Goal: Task Accomplishment & Management: Use online tool/utility

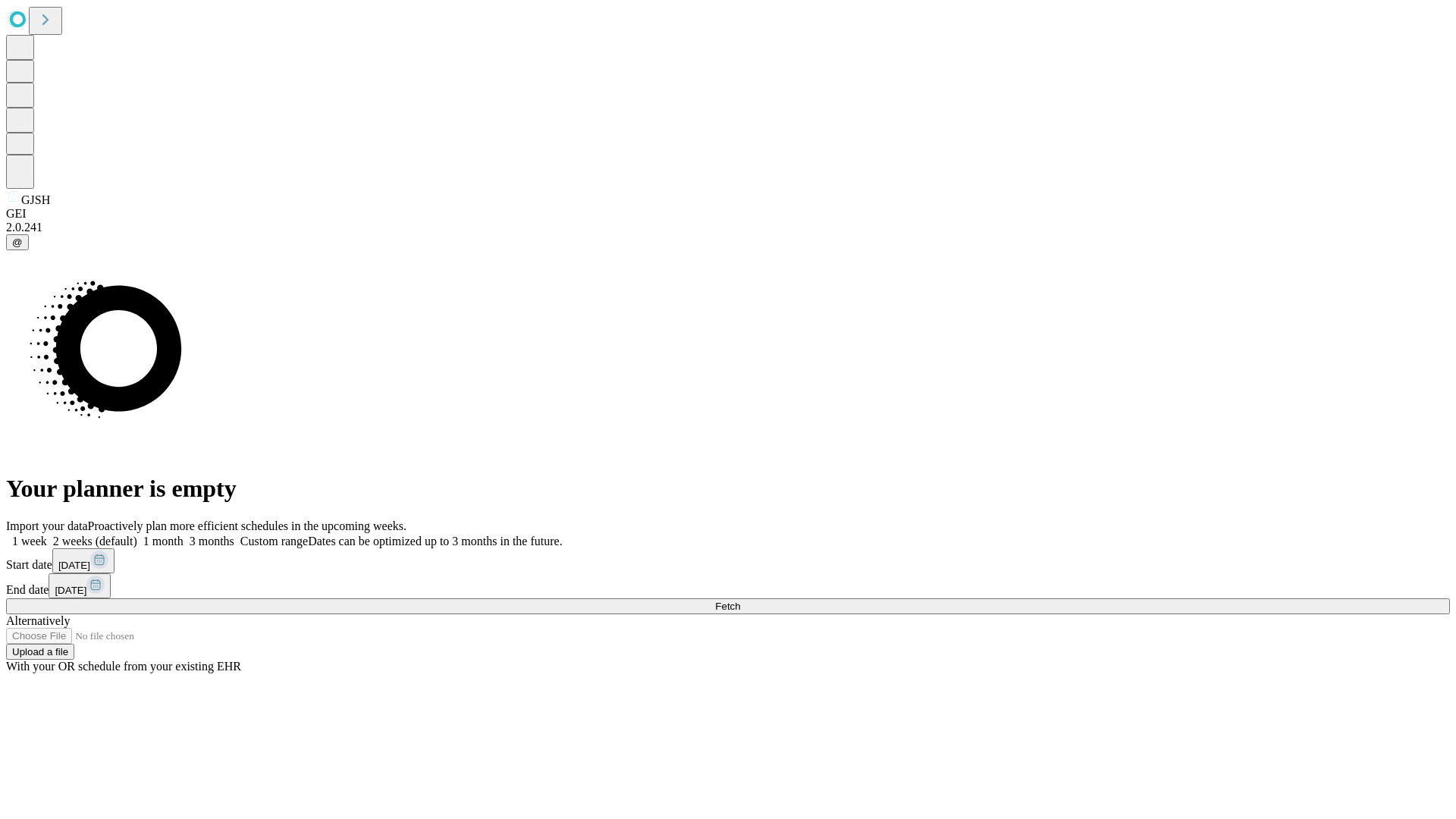
click at [741, 601] on span "Fetch" at bounding box center [728, 606] width 25 height 12
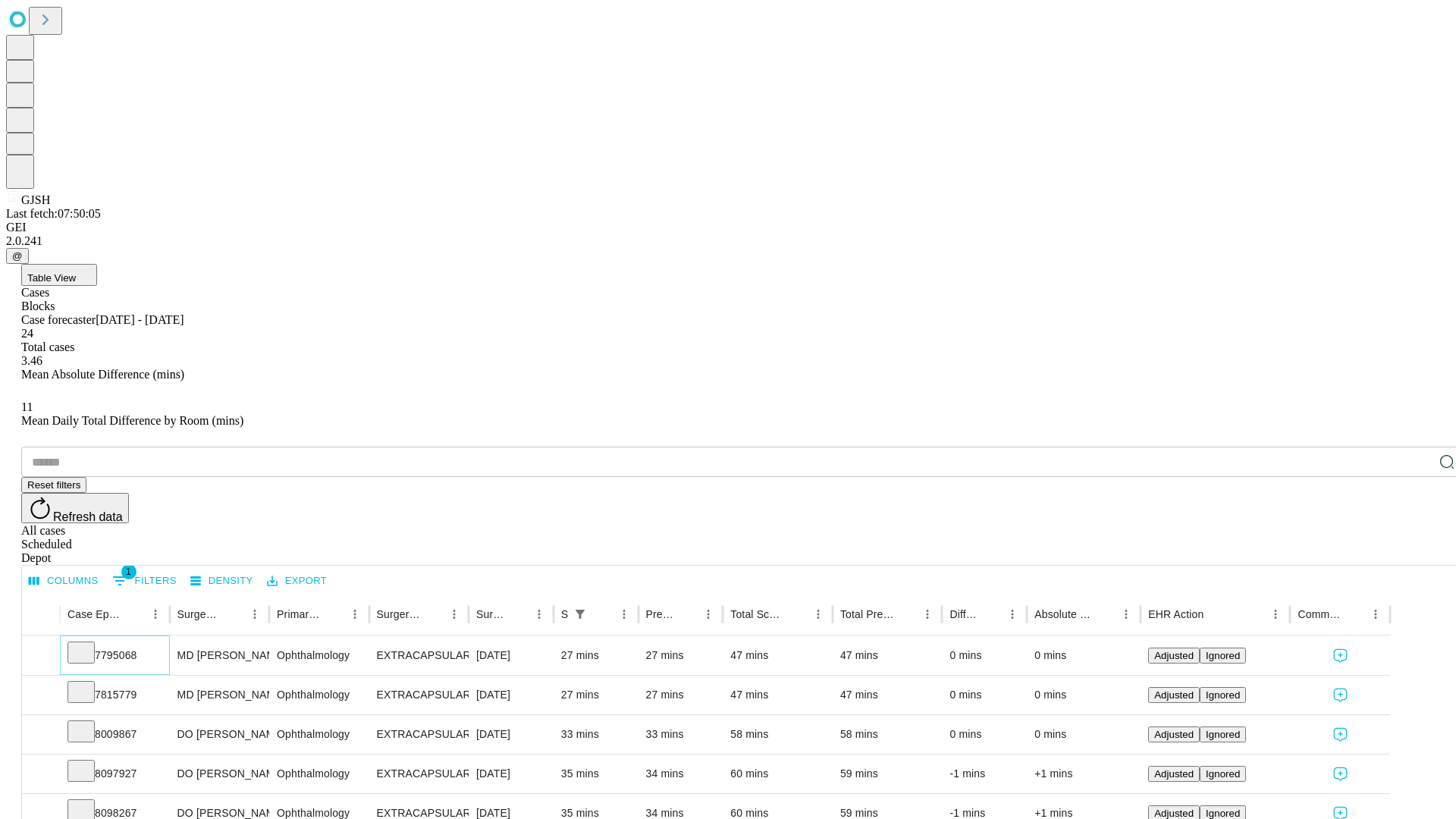
click at [89, 644] on icon at bounding box center [81, 651] width 15 height 15
